Goal: Complete application form

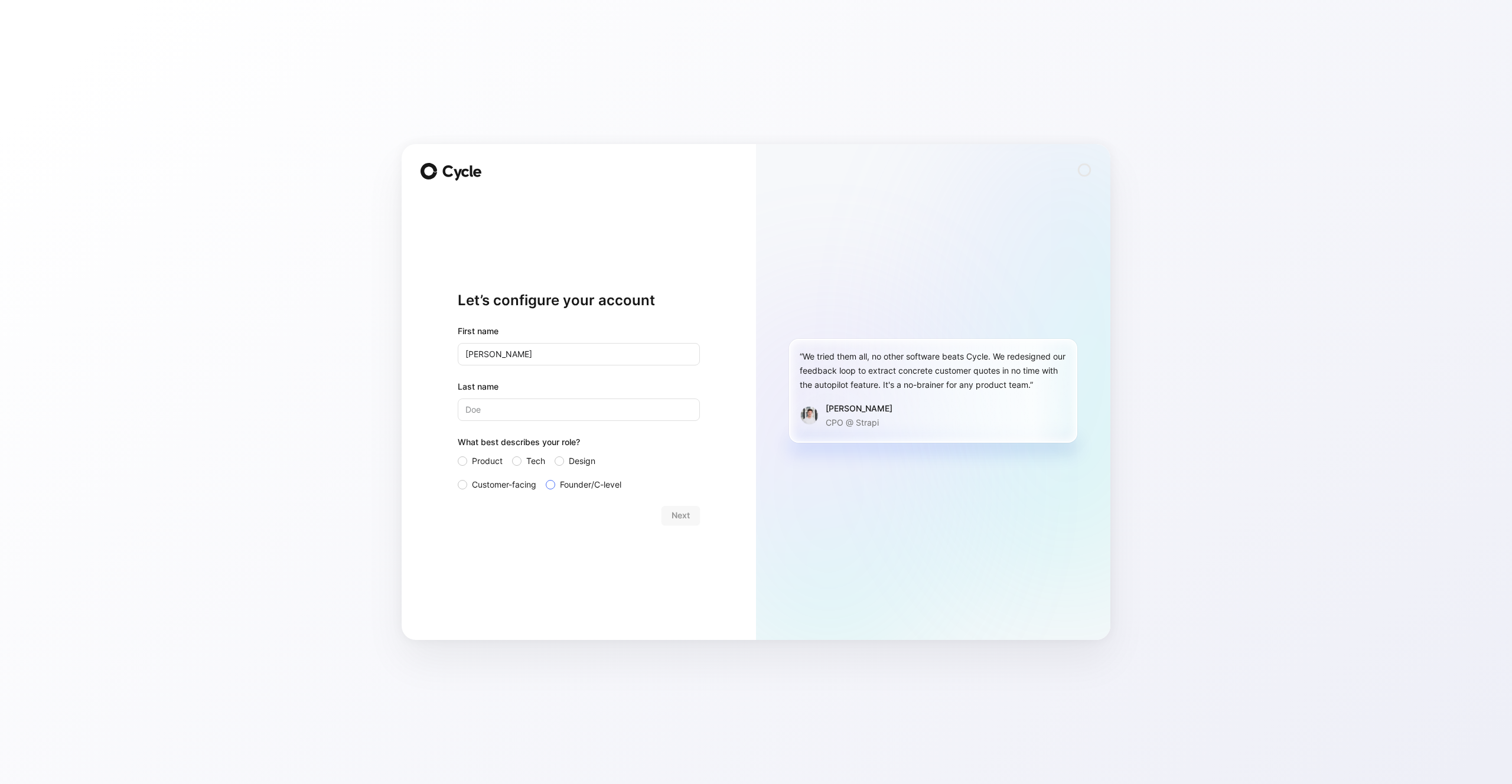
type input "[PERSON_NAME]"
type input "Price"
click at [510, 458] on div "Product Tech Design Customer-facing Founder/C-level" at bounding box center [579, 473] width 242 height 38
click at [516, 457] on div at bounding box center [516, 461] width 10 height 10
click at [512, 454] on input "Tech" at bounding box center [512, 454] width 0 height 0
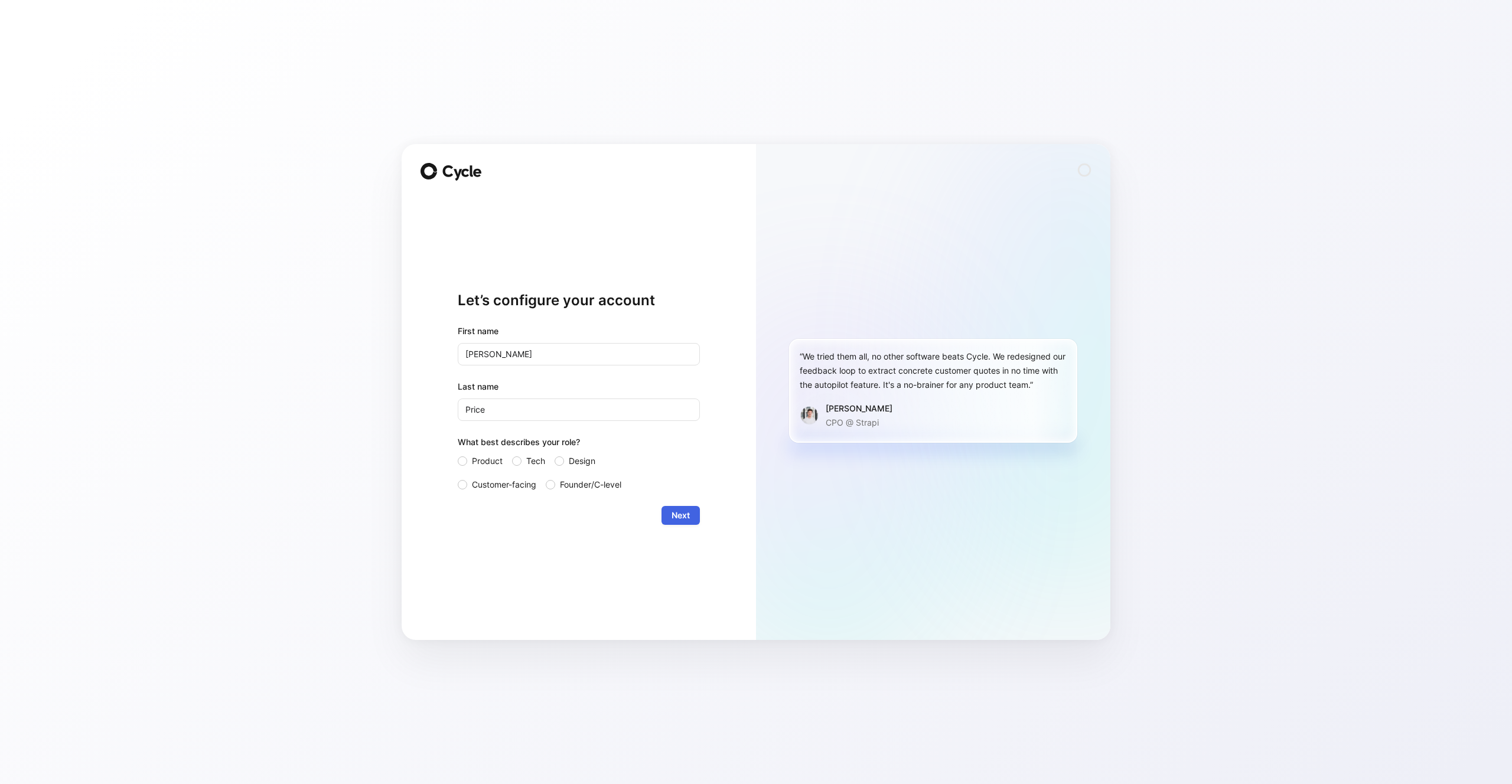
click at [699, 518] on button "Next" at bounding box center [680, 515] width 38 height 19
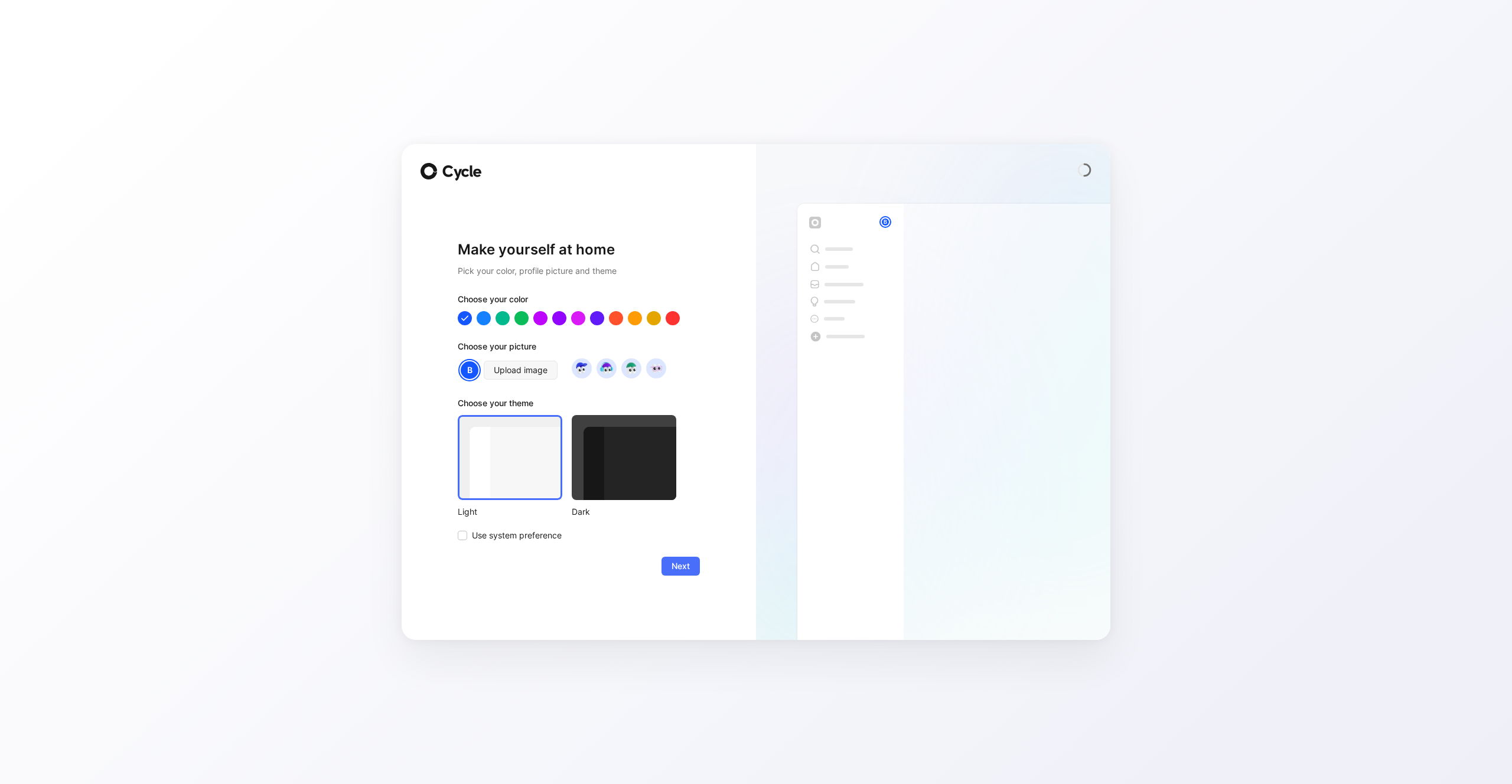
click at [625, 475] on div at bounding box center [623, 457] width 104 height 85
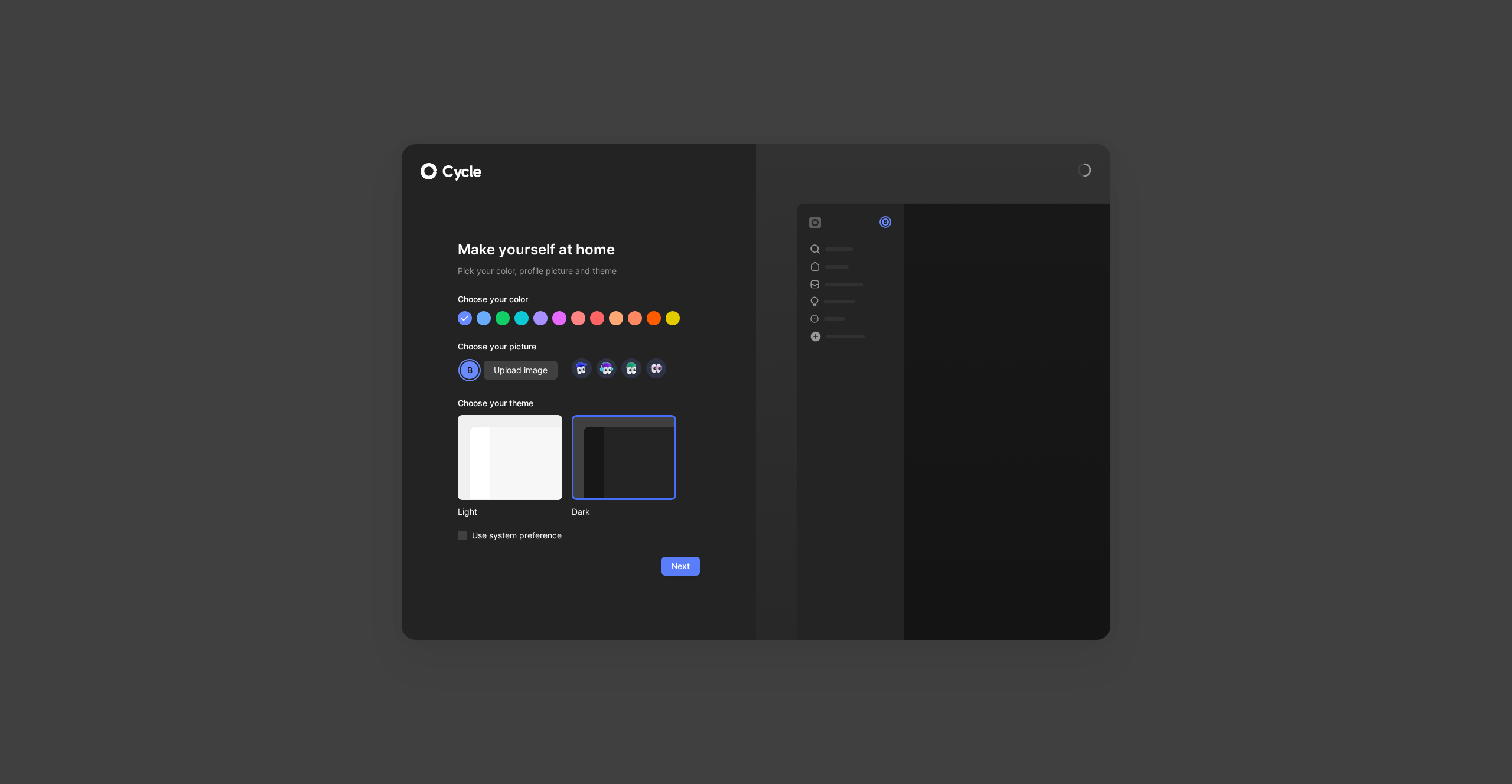
click at [691, 574] on button "Next" at bounding box center [680, 566] width 38 height 19
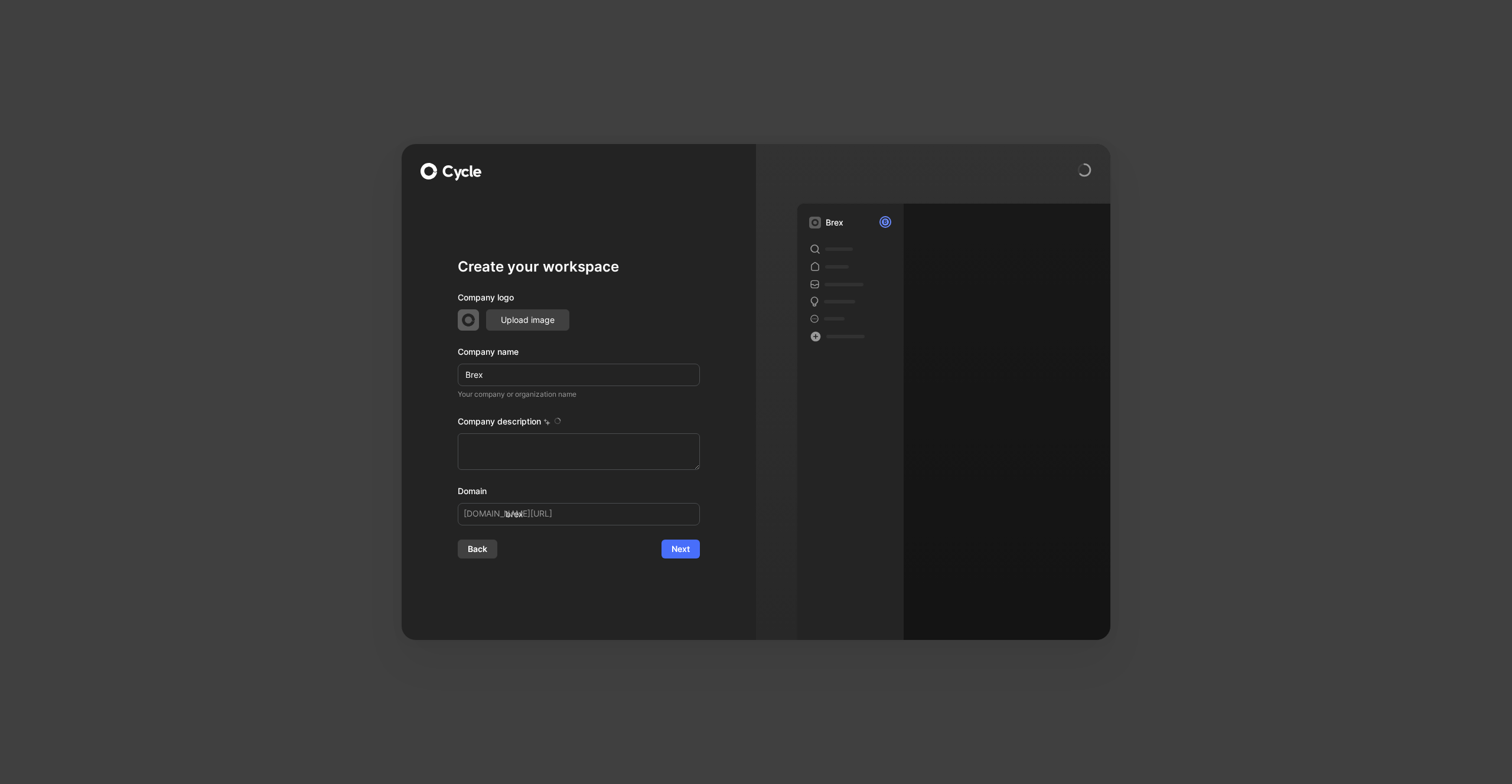
type textarea "Brex is a financial technology company founded in [DATE] by [PERSON_NAME] and […"
click at [688, 550] on span "Next" at bounding box center [680, 549] width 18 height 14
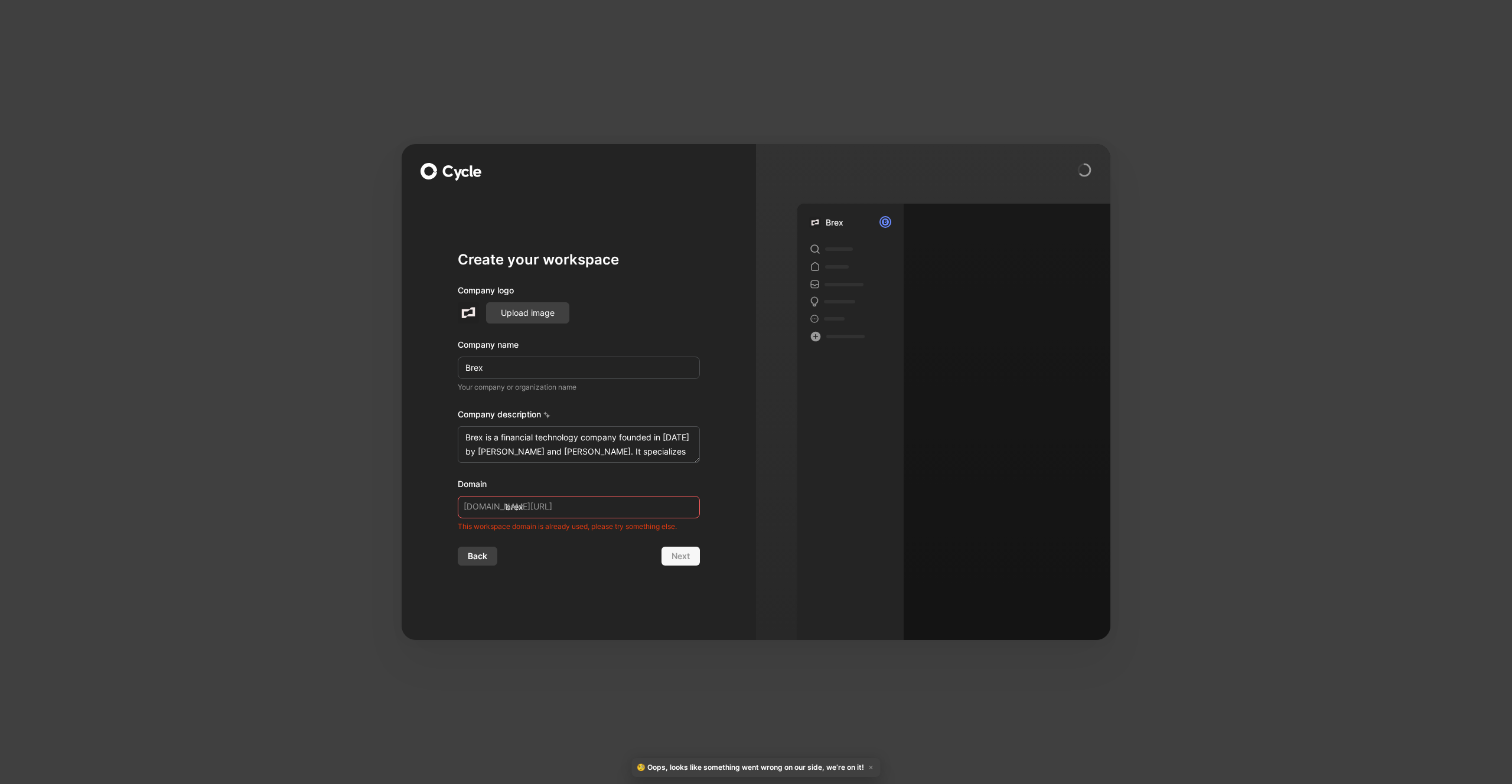
click at [557, 505] on input "brex" at bounding box center [579, 507] width 242 height 23
